Goal: Navigation & Orientation: Find specific page/section

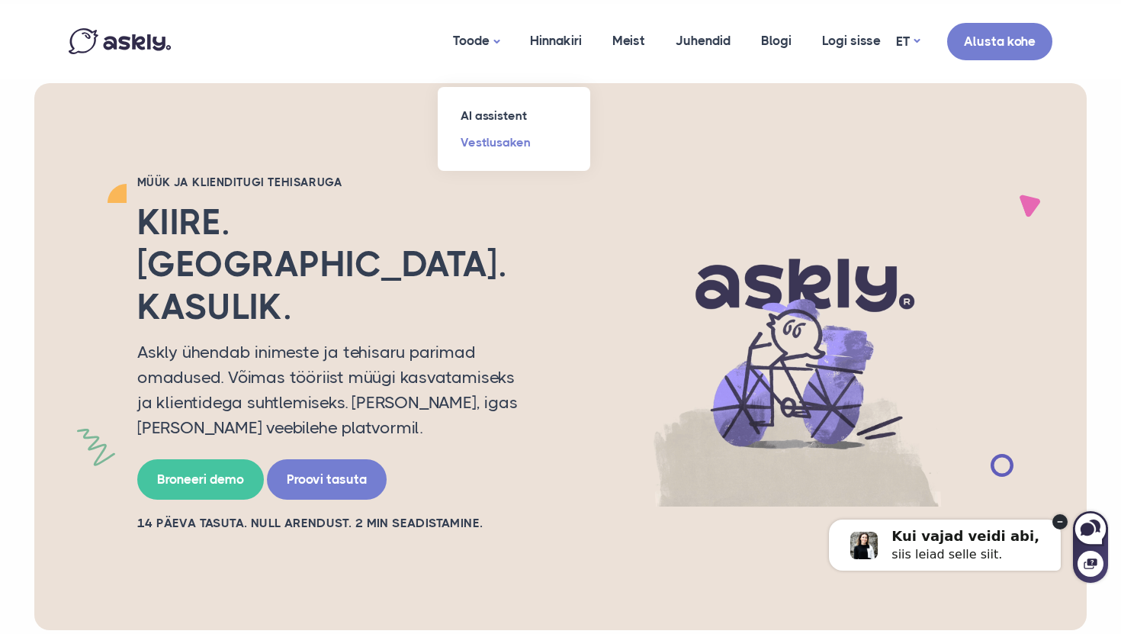
click at [497, 136] on link "Vestlusaken" at bounding box center [514, 142] width 153 height 27
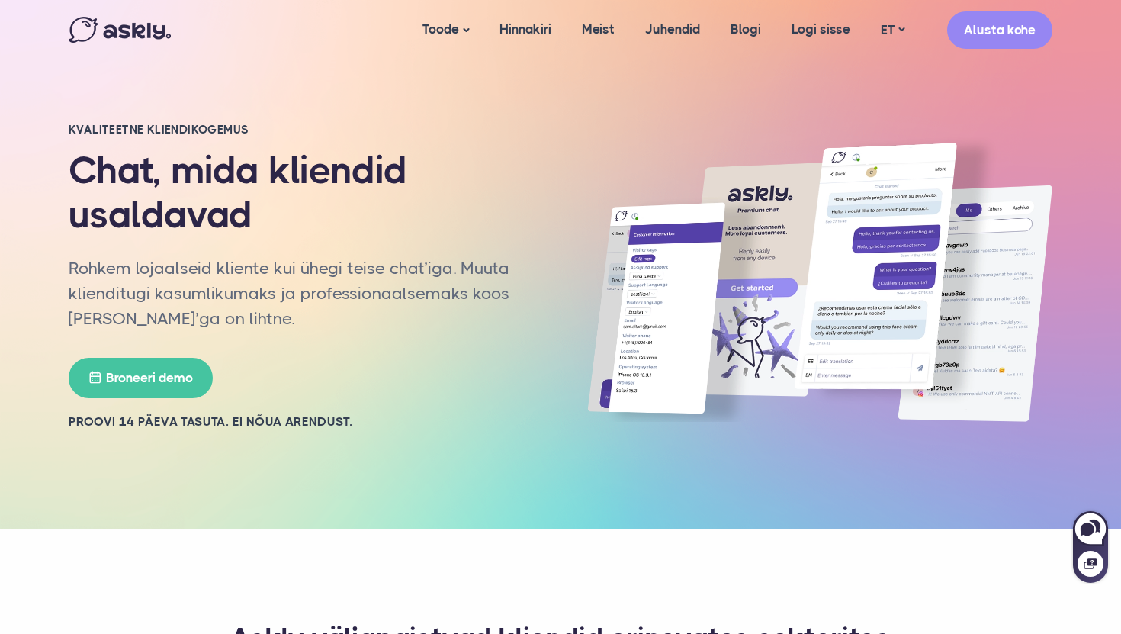
click at [97, 44] on div "Toode AI assistent Vestlusaken Hinnakiri Meist Juhendid Blogi Logi sisse demo@a…" at bounding box center [560, 30] width 1007 height 60
click at [109, 34] on img at bounding box center [120, 30] width 102 height 26
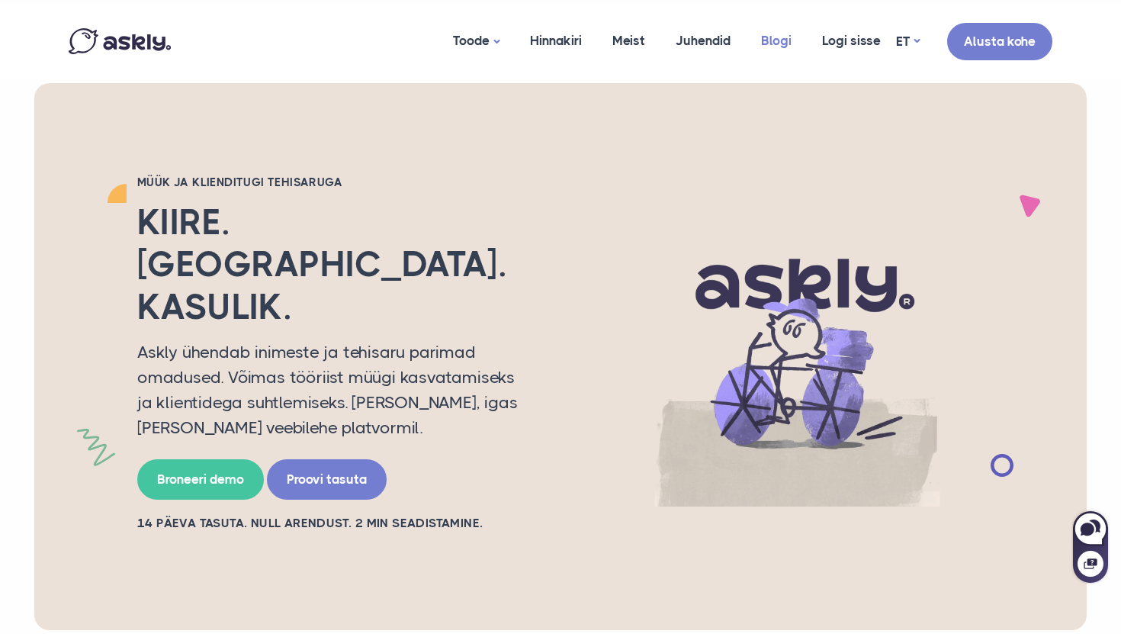
click at [774, 43] on link "Blogi" at bounding box center [776, 41] width 61 height 74
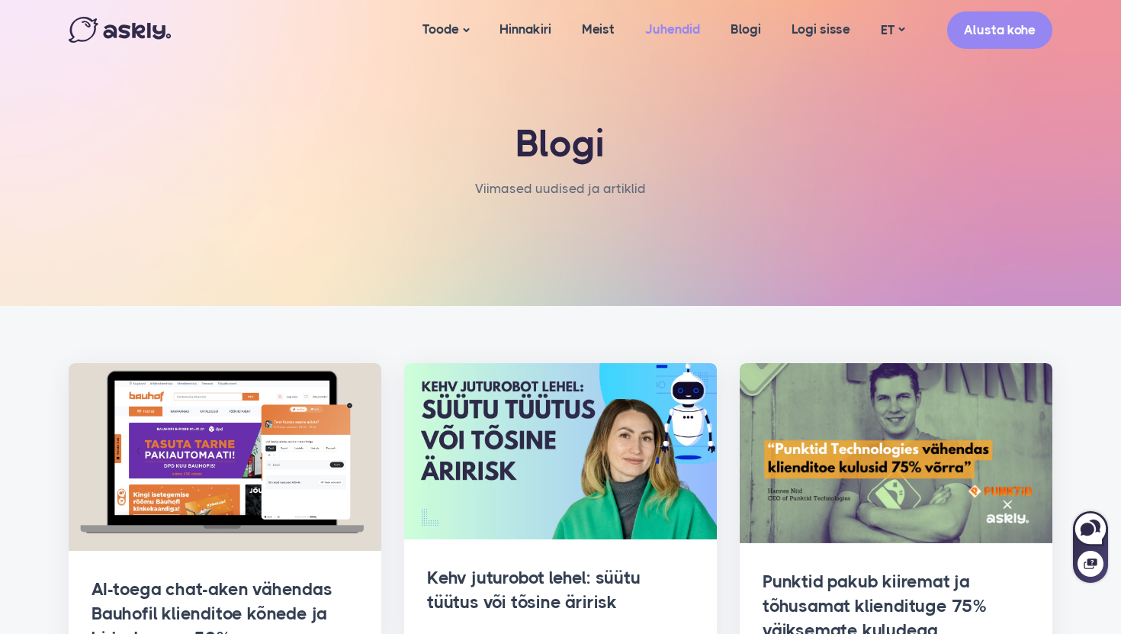
click at [647, 22] on link "Juhendid" at bounding box center [672, 29] width 85 height 59
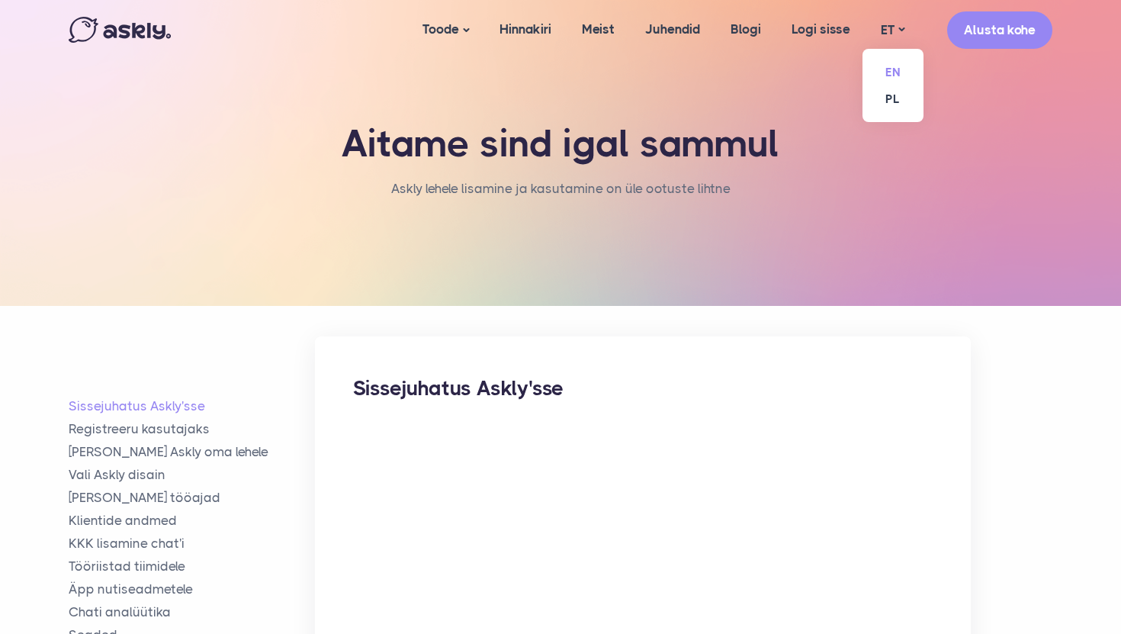
click at [894, 66] on link "EN" at bounding box center [893, 72] width 61 height 27
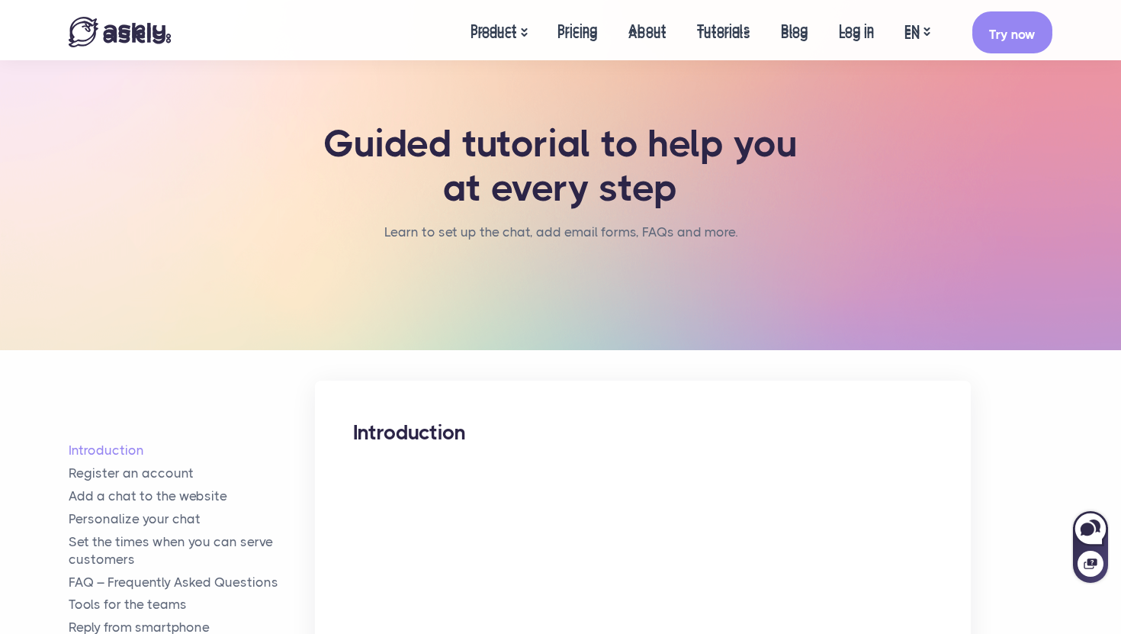
scroll to position [356, 0]
